Goal: Navigation & Orientation: Understand site structure

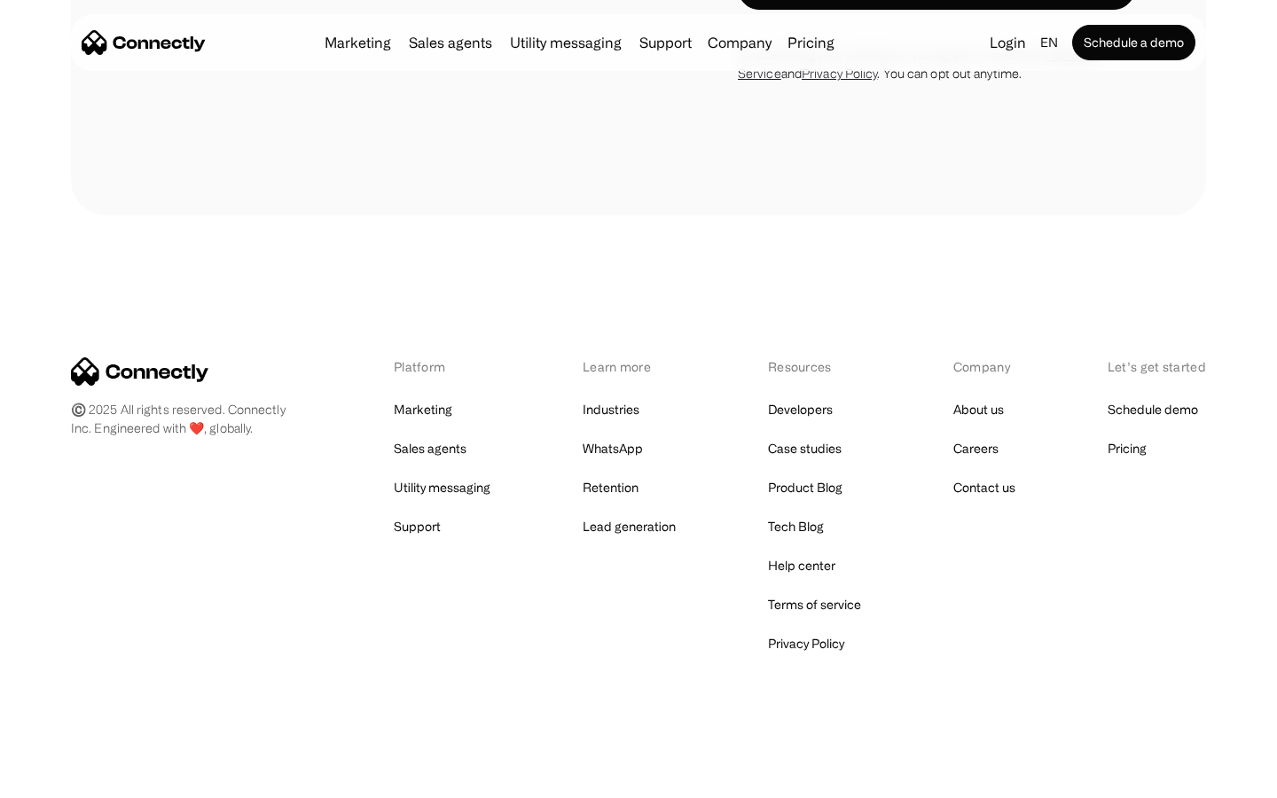
scroll to position [2599, 0]
